Goal: Understand process/instructions

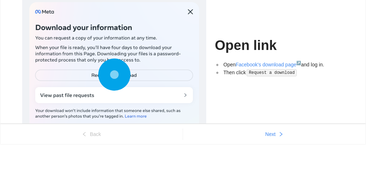
scroll to position [51, 0]
click at [271, 134] on span "Next" at bounding box center [270, 134] width 10 height 8
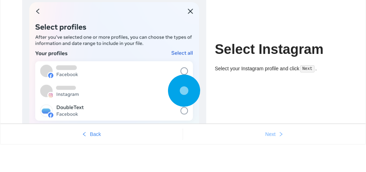
click at [271, 134] on span "Next" at bounding box center [270, 134] width 10 height 8
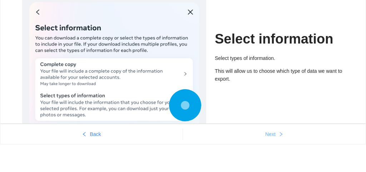
click at [271, 134] on span "Next" at bounding box center [270, 134] width 10 height 8
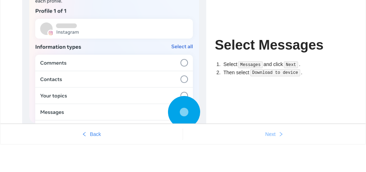
click at [271, 134] on span "Next" at bounding box center [270, 134] width 10 height 8
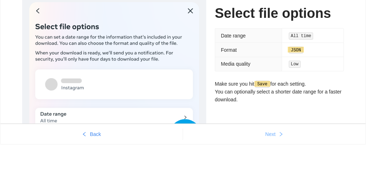
click at [271, 134] on span "Next" at bounding box center [270, 134] width 10 height 8
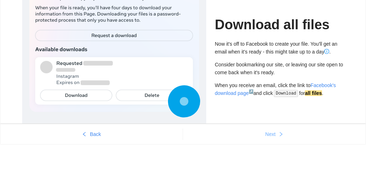
click at [271, 134] on span "Next" at bounding box center [270, 134] width 10 height 8
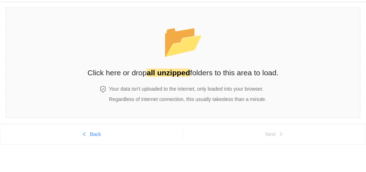
scroll to position [21, 0]
click at [168, 75] on strong "all unzipped" at bounding box center [167, 73] width 43 height 8
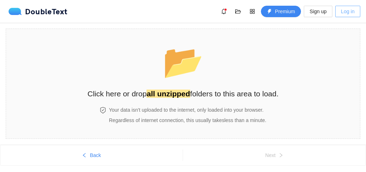
scroll to position [0, 0]
click at [352, 14] on span "Log in" at bounding box center [348, 11] width 14 height 8
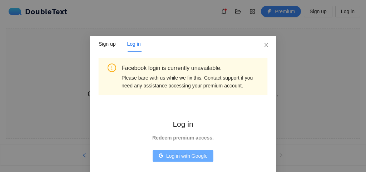
click at [197, 156] on span "Log in with Google" at bounding box center [186, 156] width 41 height 8
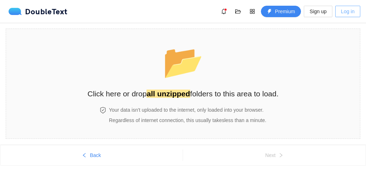
click at [349, 11] on span "Log in" at bounding box center [348, 11] width 14 height 8
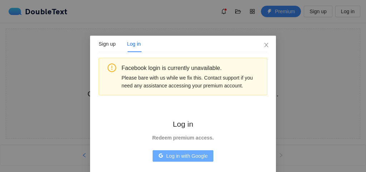
click at [196, 156] on span "Log in with Google" at bounding box center [186, 156] width 41 height 8
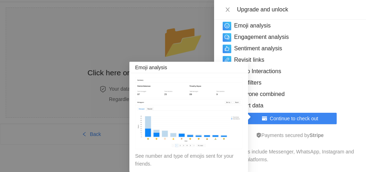
scroll to position [129, 0]
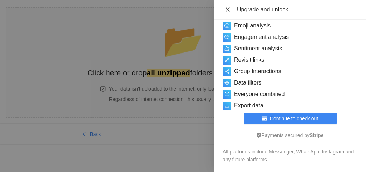
click at [226, 8] on icon "close" at bounding box center [227, 9] width 4 height 4
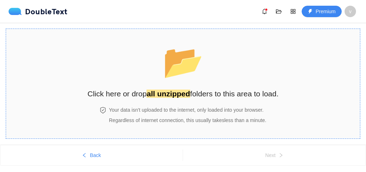
scroll to position [0, 0]
click at [96, 154] on span "Back" at bounding box center [95, 155] width 11 height 8
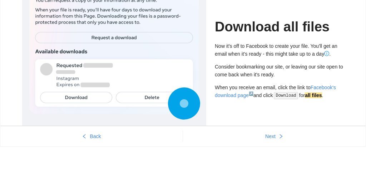
scroll to position [51, 0]
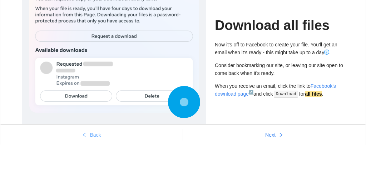
click at [84, 136] on icon "left" at bounding box center [84, 135] width 2 height 4
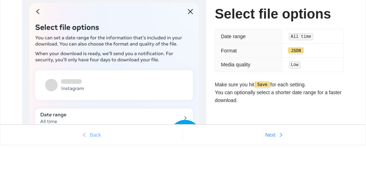
click at [84, 136] on icon "left" at bounding box center [84, 134] width 5 height 5
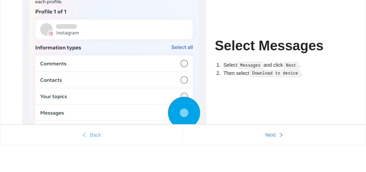
click at [84, 136] on icon "left" at bounding box center [84, 134] width 5 height 5
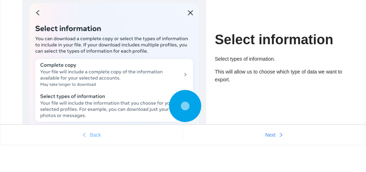
click at [84, 136] on icon "left" at bounding box center [84, 134] width 5 height 5
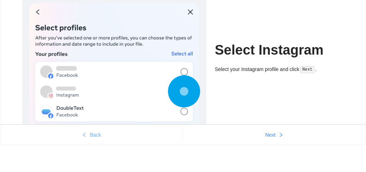
click at [84, 136] on icon "left" at bounding box center [84, 134] width 5 height 5
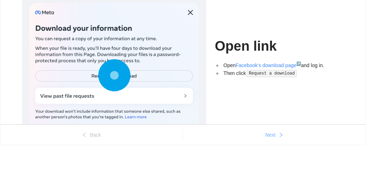
click at [266, 135] on span "Next" at bounding box center [270, 135] width 10 height 8
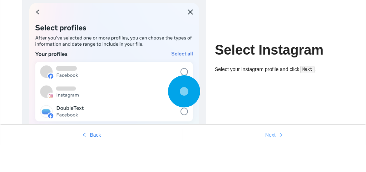
click at [272, 135] on span "Next" at bounding box center [270, 135] width 10 height 8
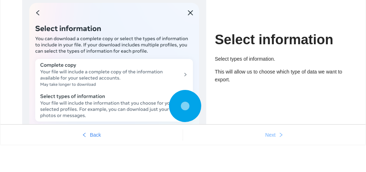
click at [272, 135] on span "Next" at bounding box center [270, 135] width 10 height 8
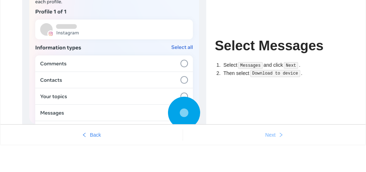
click at [272, 135] on span "Next" at bounding box center [270, 135] width 10 height 8
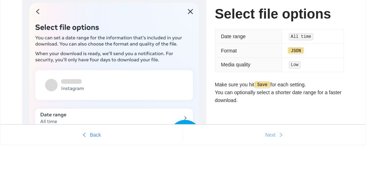
click at [272, 135] on span "Next" at bounding box center [270, 135] width 10 height 8
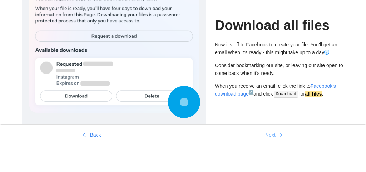
click at [272, 135] on span "Next" at bounding box center [270, 135] width 10 height 8
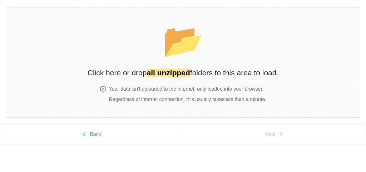
scroll to position [21, 0]
click at [162, 74] on strong "all unzipped" at bounding box center [167, 73] width 43 height 8
click at [167, 72] on strong "all unzipped" at bounding box center [167, 73] width 43 height 8
click at [91, 134] on span "Back" at bounding box center [95, 134] width 11 height 8
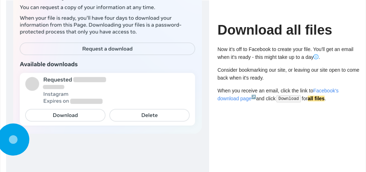
scroll to position [51, 0]
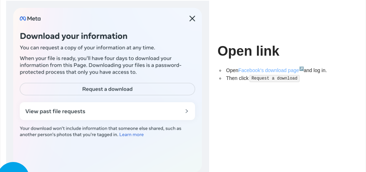
click at [285, 67] on link "Facebook's download page ↗" at bounding box center [270, 70] width 65 height 6
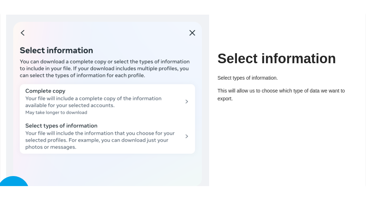
scroll to position [24, 0]
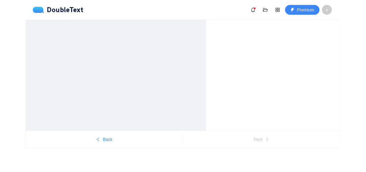
scroll to position [0, 0]
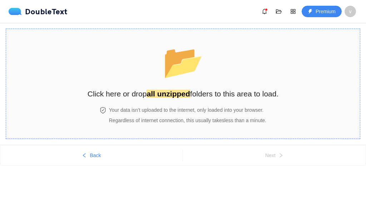
click at [173, 95] on strong "all unzipped" at bounding box center [167, 94] width 43 height 8
